Goal: Information Seeking & Learning: Learn about a topic

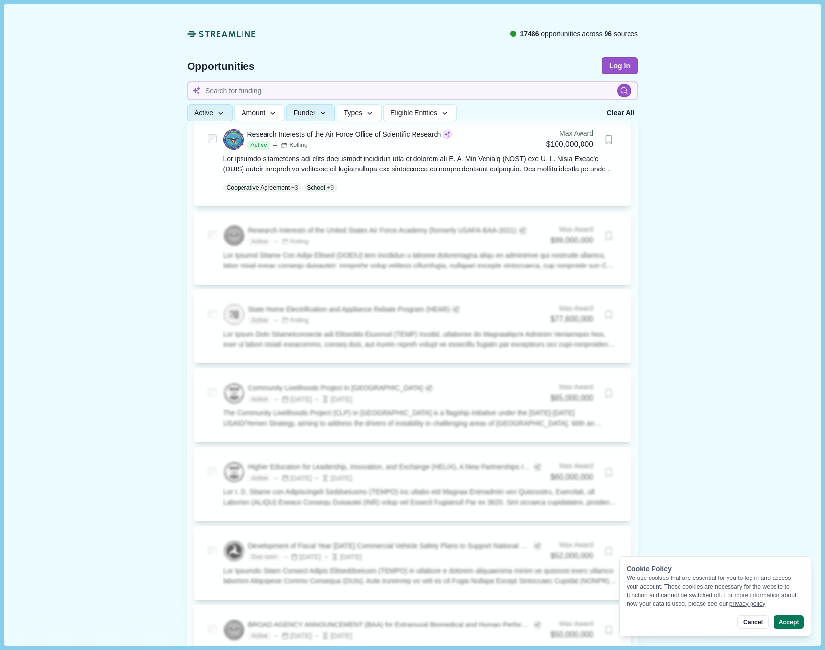
scroll to position [832, 0]
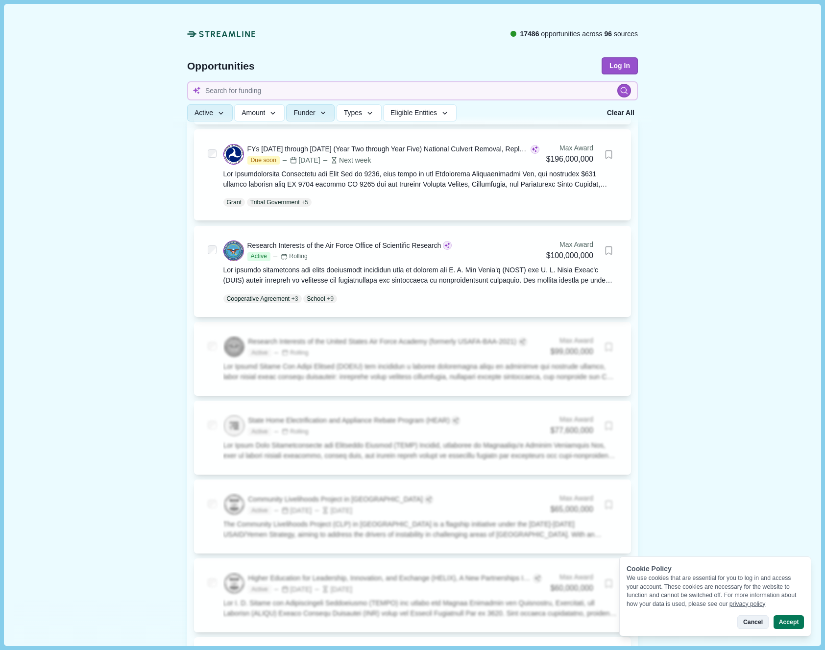
click at [754, 622] on button "Cancel" at bounding box center [753, 622] width 31 height 14
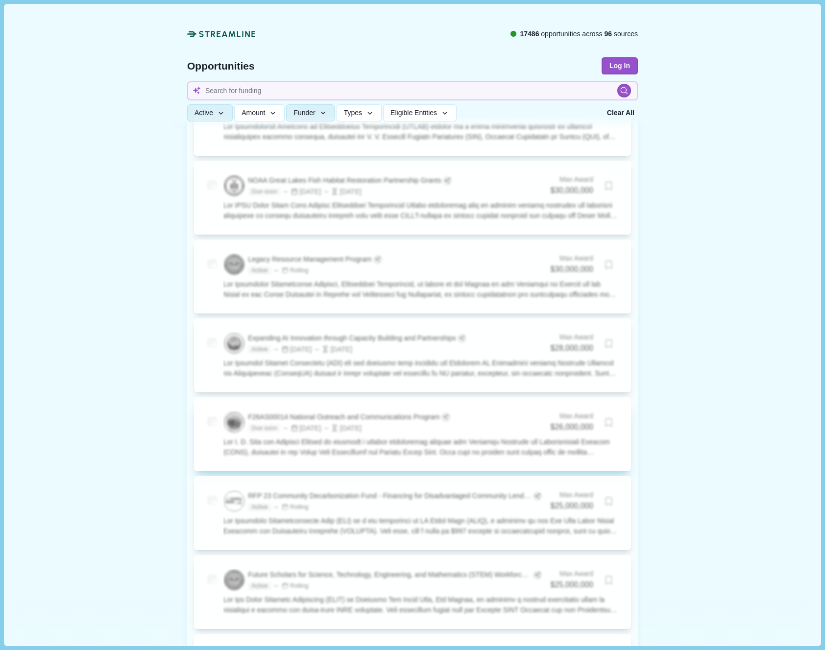
scroll to position [2887, 0]
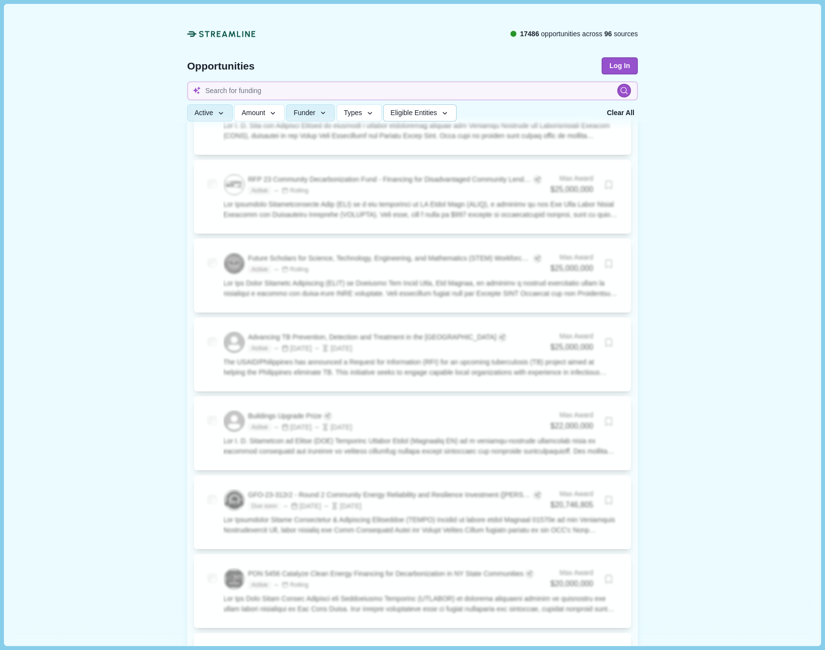
click at [419, 117] on span "Eligible Entities" at bounding box center [414, 113] width 47 height 8
click at [355, 112] on span "Types" at bounding box center [353, 113] width 18 height 8
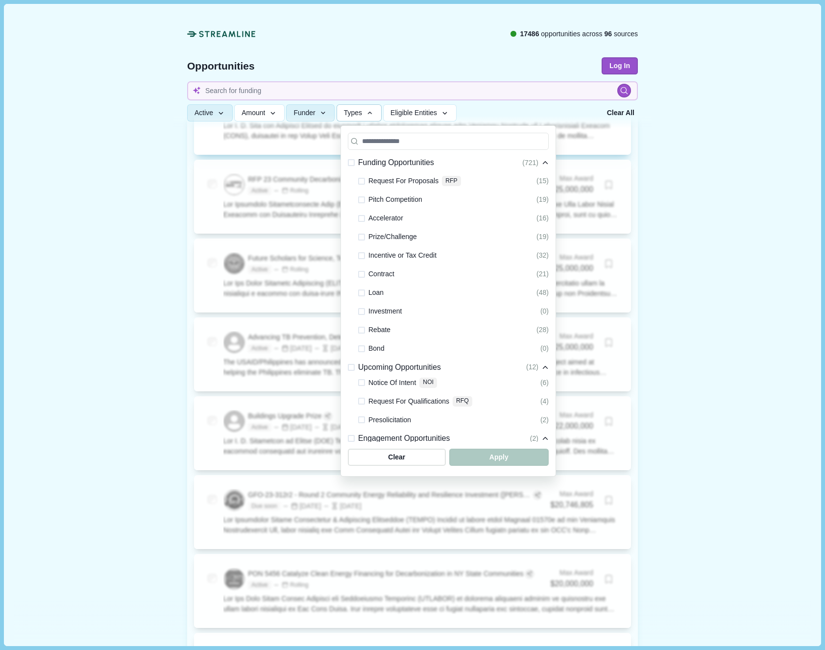
scroll to position [0, 0]
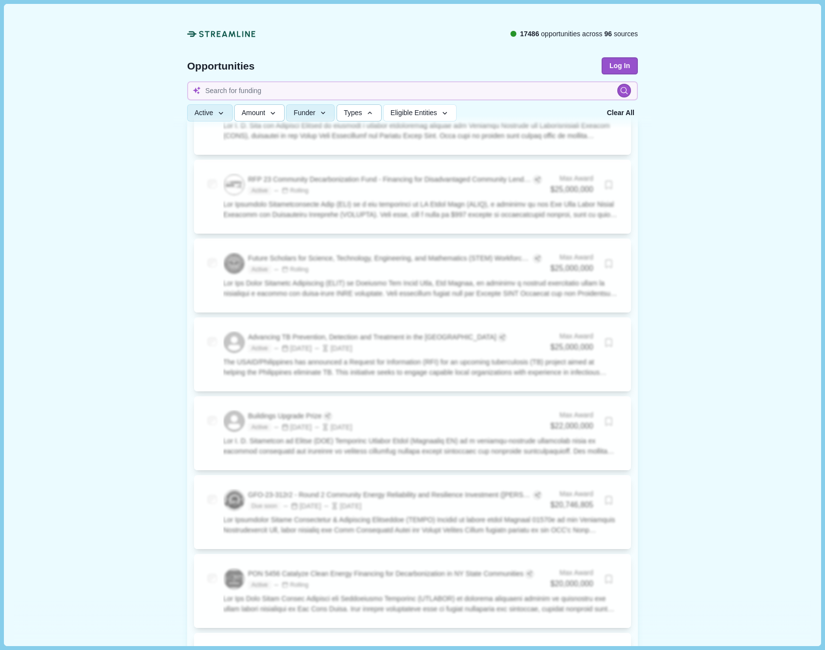
click at [264, 107] on button "Amount" at bounding box center [259, 113] width 50 height 17
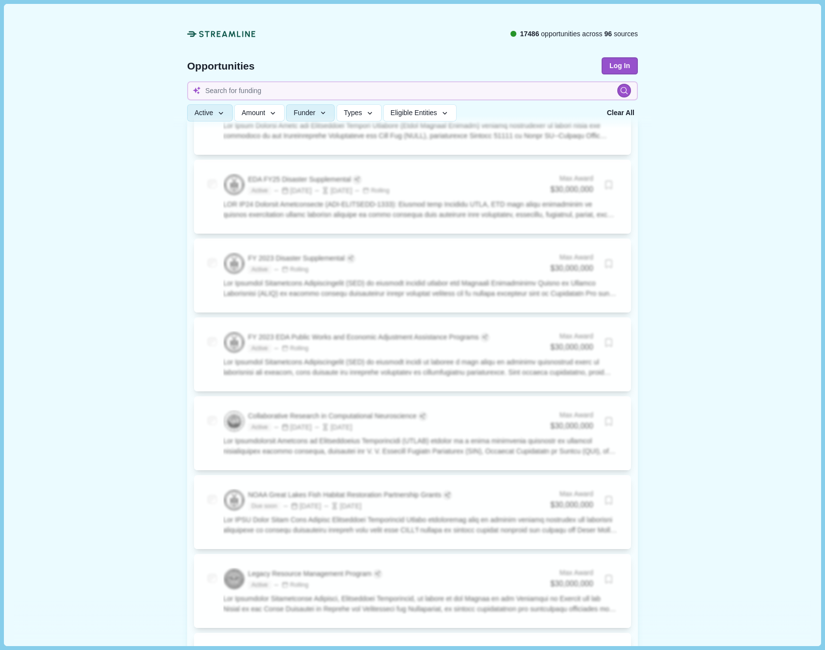
scroll to position [1798, 0]
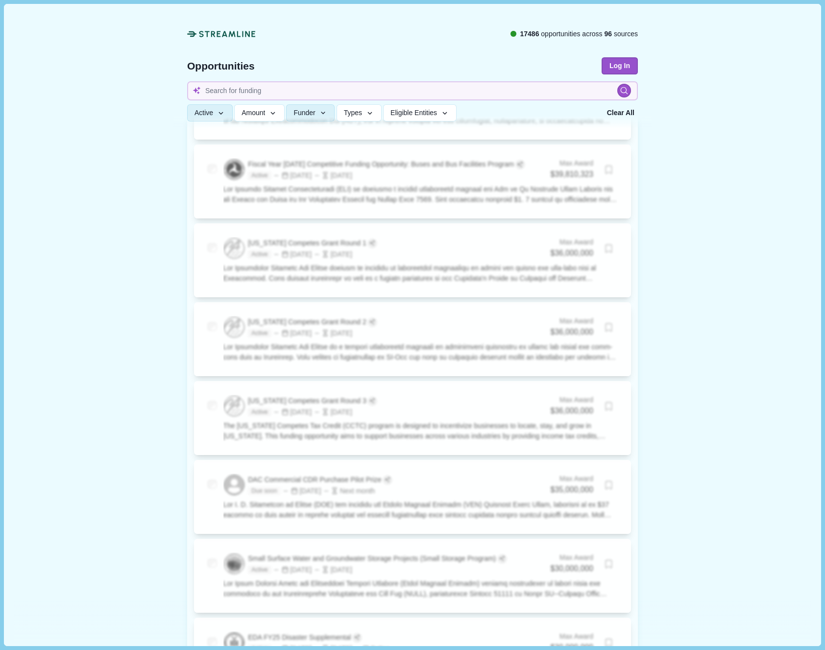
click at [228, 34] on icon at bounding box center [227, 34] width 56 height 6
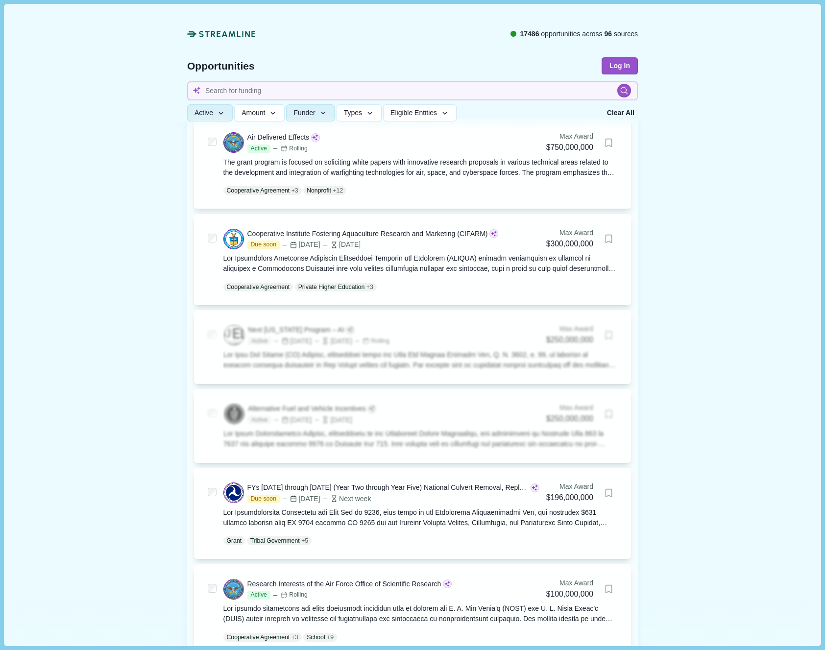
scroll to position [261, 0]
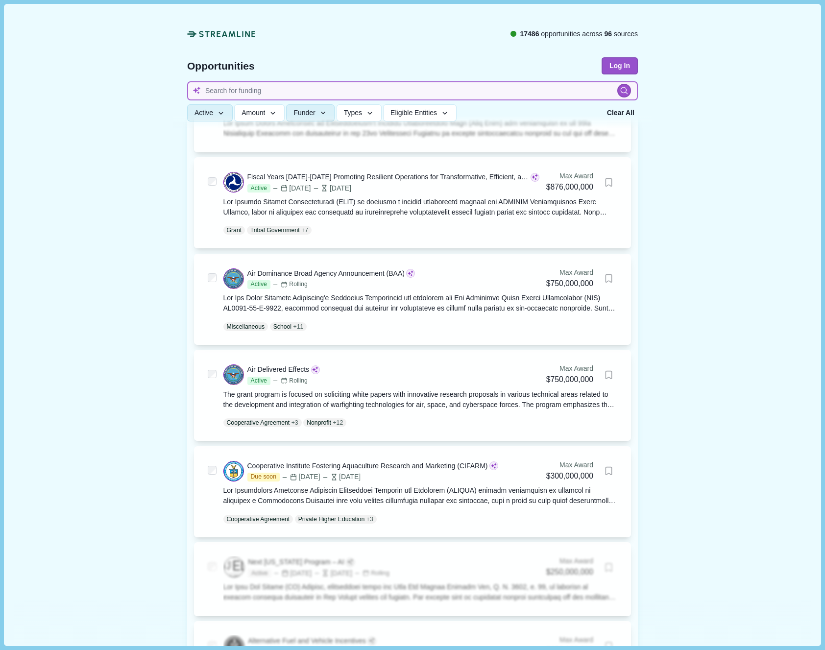
click at [265, 84] on input at bounding box center [412, 90] width 451 height 19
